Goal: Task Accomplishment & Management: Manage account settings

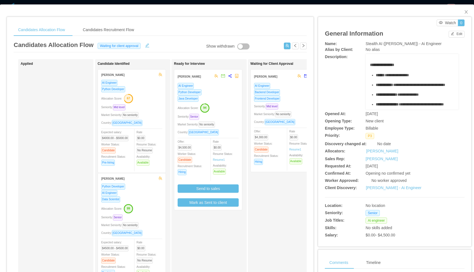
click at [222, 91] on div "Python Developer" at bounding box center [207, 92] width 61 height 6
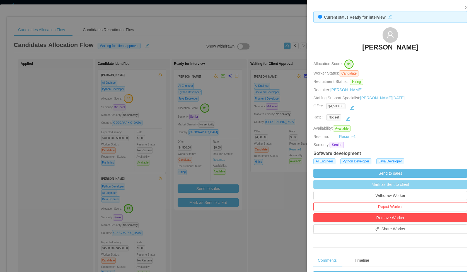
click at [375, 186] on button "Mark as Sent to client" at bounding box center [390, 184] width 154 height 9
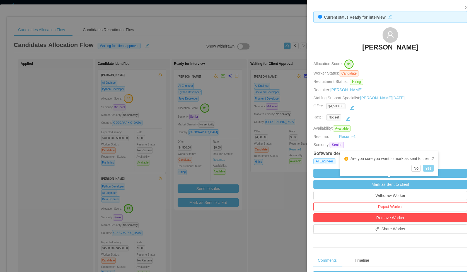
click at [431, 167] on button "Yes" at bounding box center [428, 168] width 11 height 7
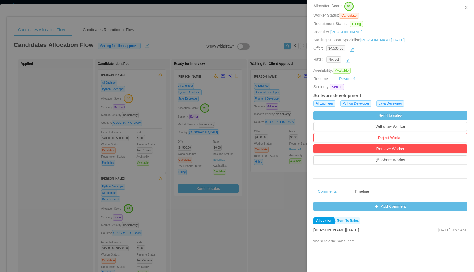
scroll to position [115, 0]
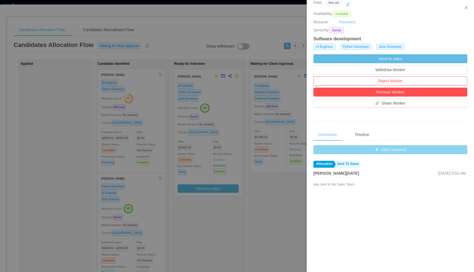
click at [385, 150] on button "Add Comment" at bounding box center [390, 149] width 154 height 9
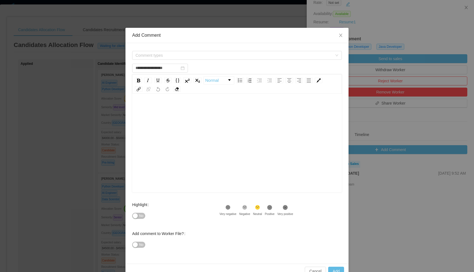
type input "**********"
click at [343, 34] on span "Close" at bounding box center [341, 36] width 16 height 16
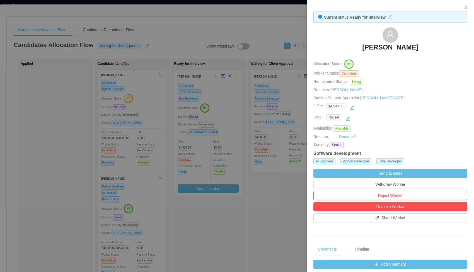
scroll to position [163, 0]
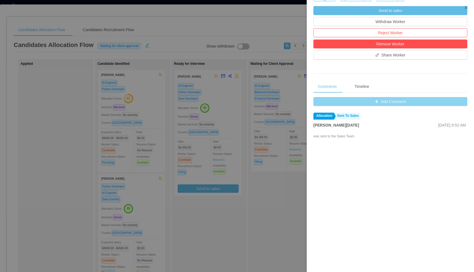
click at [374, 102] on button "Add Comment" at bounding box center [390, 101] width 154 height 9
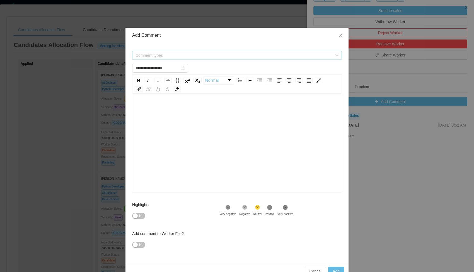
click at [202, 56] on span "Comment types" at bounding box center [233, 56] width 197 height 6
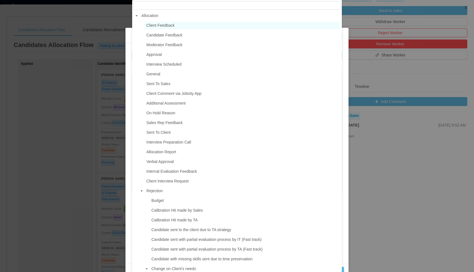
click at [169, 27] on span "Client Feedback" at bounding box center [160, 25] width 28 height 4
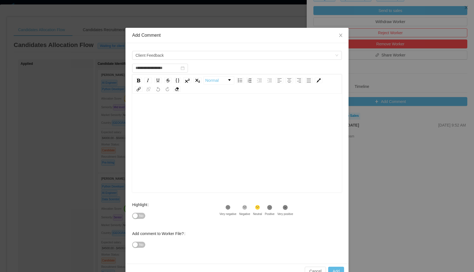
click at [175, 100] on div "rdw-wrapper" at bounding box center [236, 143] width 209 height 97
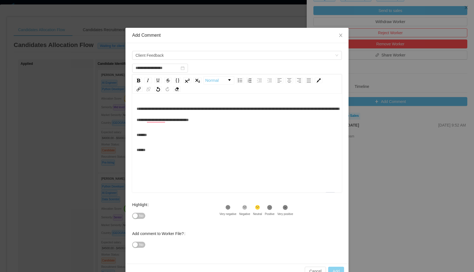
type input "**********"
click at [335, 271] on button "Add" at bounding box center [336, 271] width 16 height 9
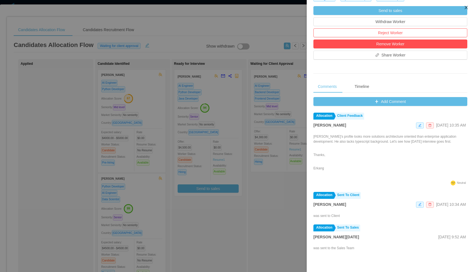
click at [466, 7] on icon "icon: close" at bounding box center [465, 7] width 3 height 3
